Goal: Information Seeking & Learning: Learn about a topic

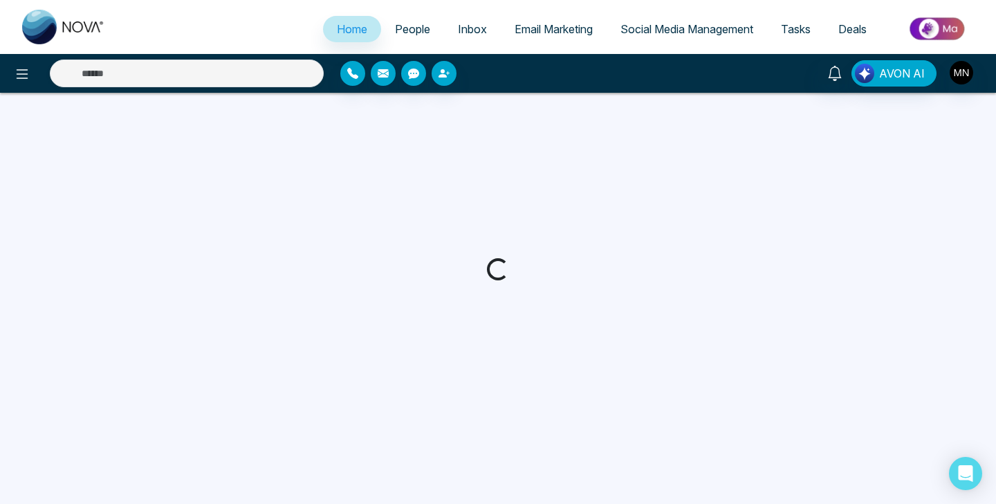
select select "*"
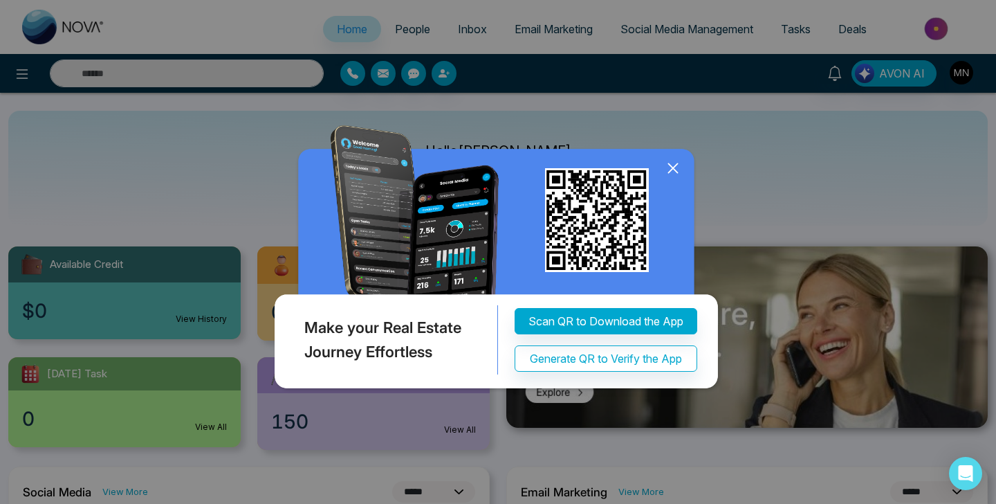
click at [673, 163] on icon at bounding box center [673, 168] width 21 height 21
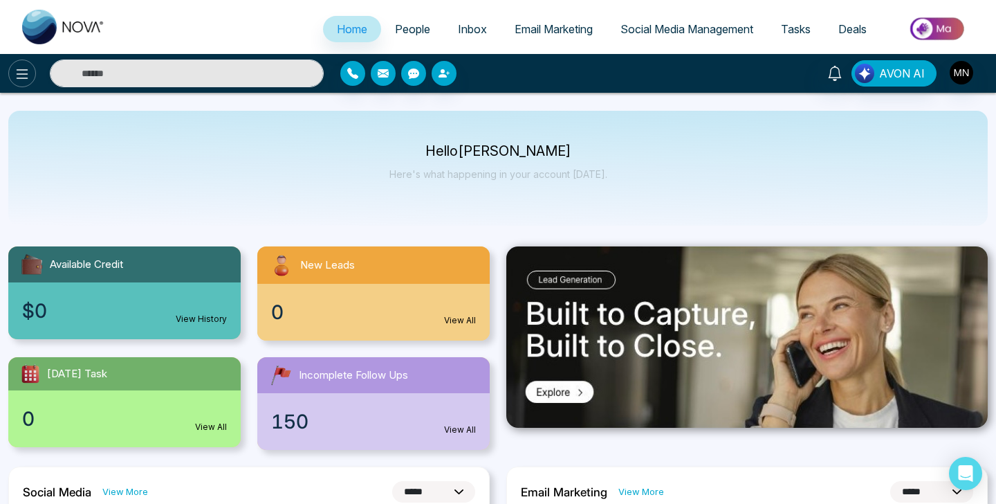
click at [16, 66] on icon at bounding box center [22, 74] width 17 height 17
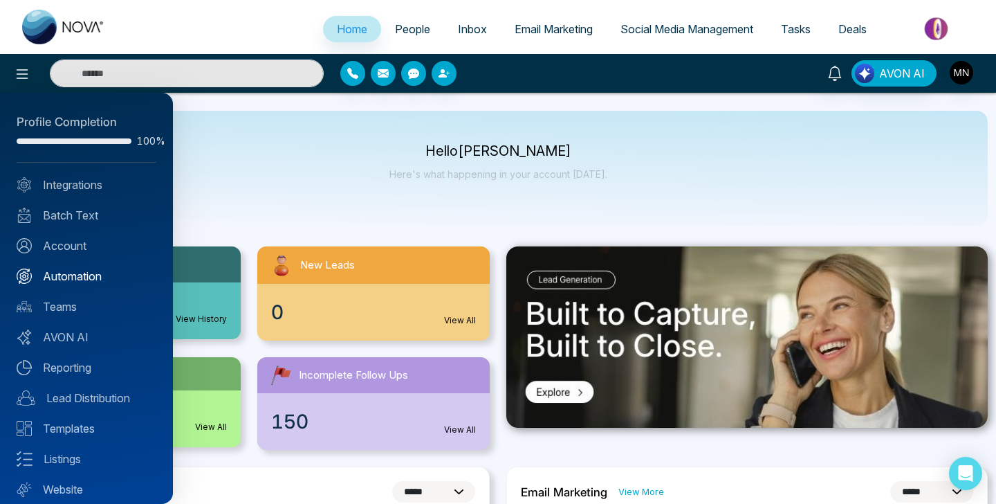
scroll to position [40, 0]
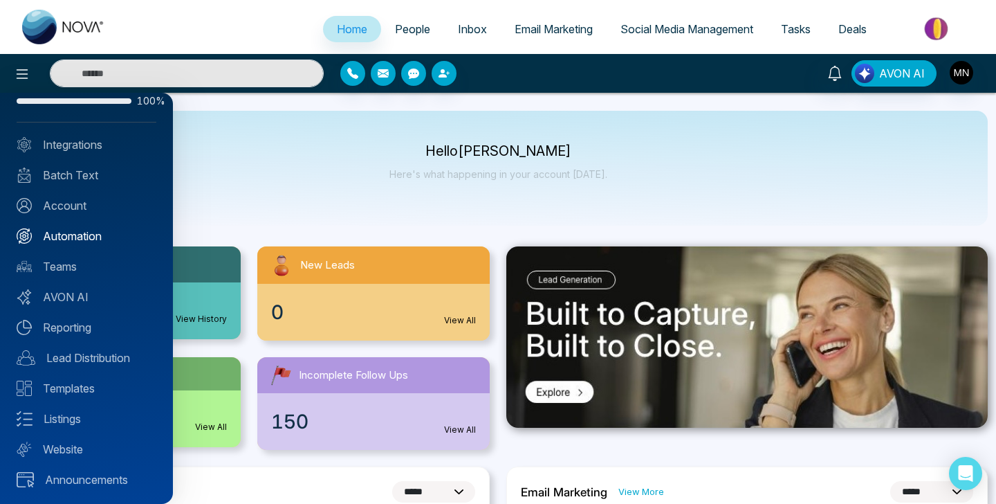
click at [77, 233] on link "Automation" at bounding box center [87, 236] width 140 height 17
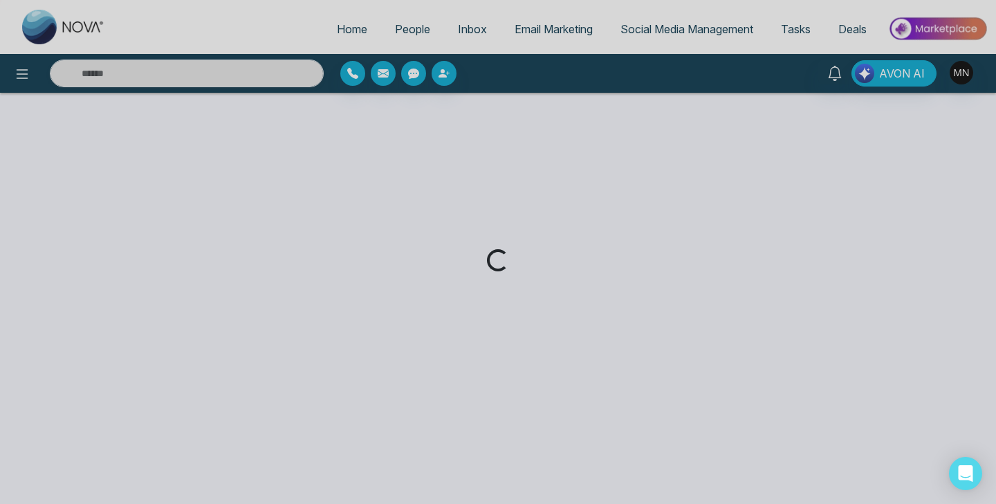
click at [26, 78] on div "Loading..." at bounding box center [498, 252] width 996 height 504
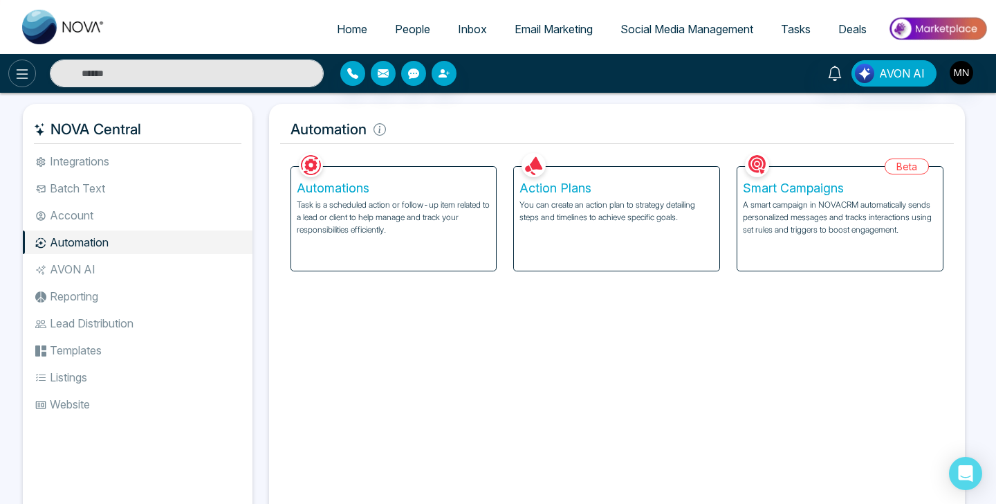
click at [26, 76] on icon at bounding box center [22, 74] width 17 height 17
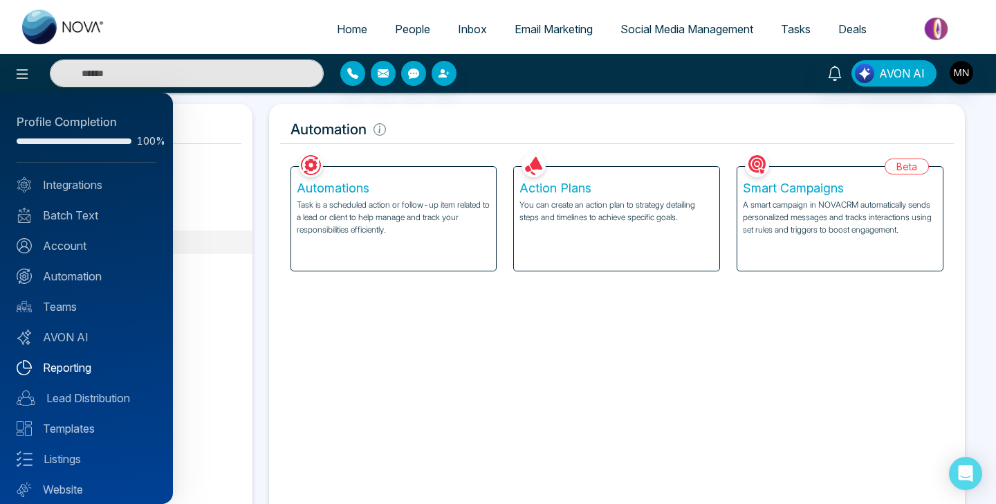
click at [64, 371] on link "Reporting" at bounding box center [87, 367] width 140 height 17
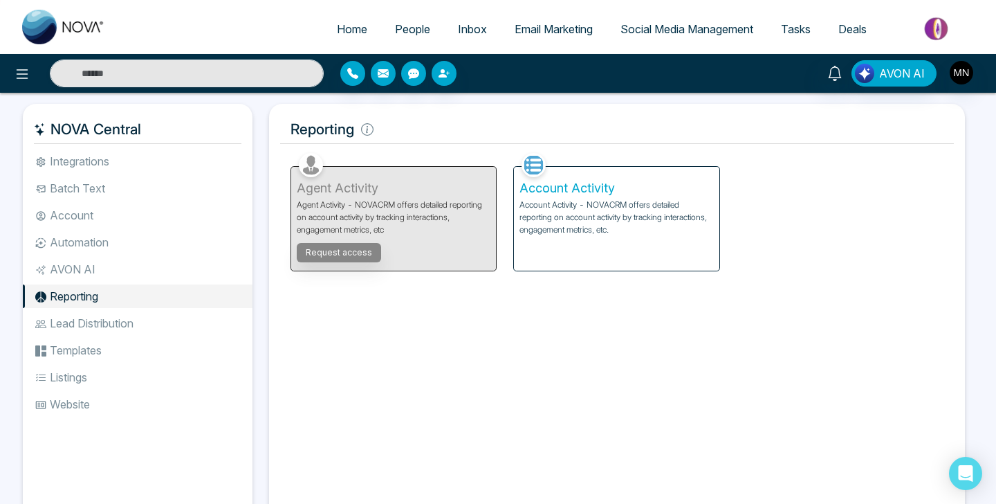
click at [602, 226] on p "Account Activity - NOVACRM offers detailed reporting on account activity by tra…" at bounding box center [617, 217] width 194 height 37
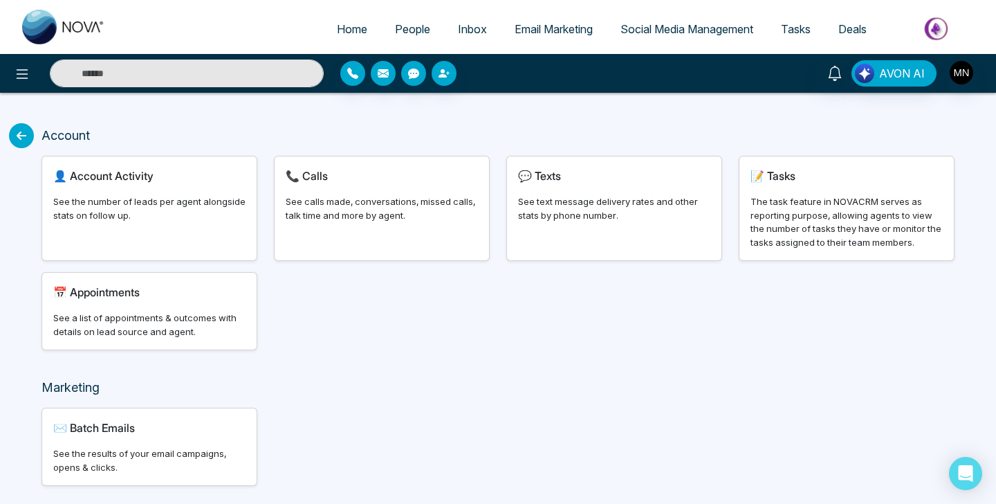
click at [336, 227] on div "📞 Calls See calls made, conversations, missed calls, talk time and more by agen…" at bounding box center [382, 208] width 215 height 104
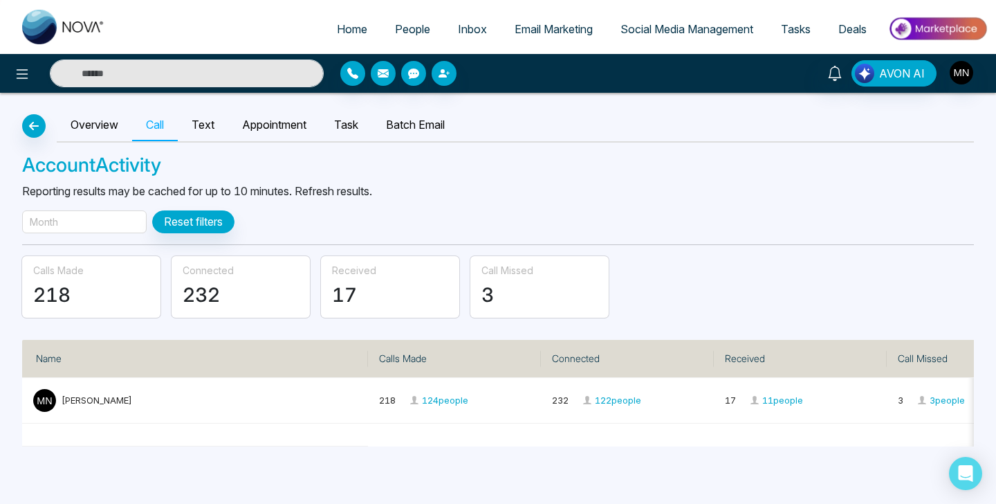
click at [95, 230] on div "Month" at bounding box center [84, 221] width 125 height 23
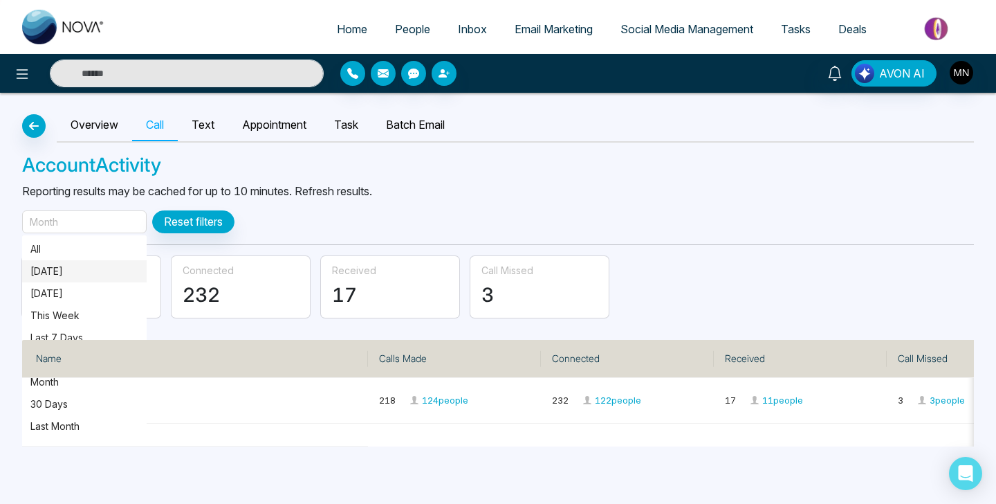
click at [86, 269] on p "[DATE]" at bounding box center [84, 271] width 108 height 15
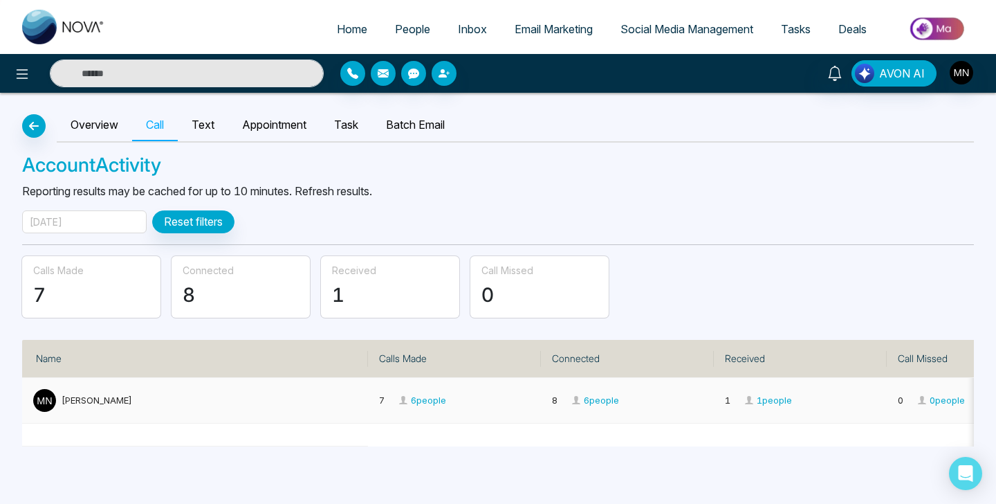
click at [56, 400] on div "[PERSON_NAME]" at bounding box center [195, 400] width 324 height 23
click at [48, 400] on img at bounding box center [44, 400] width 23 height 23
